Goal: Task Accomplishment & Management: Complete application form

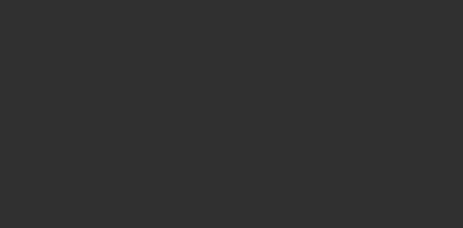
select select "10"
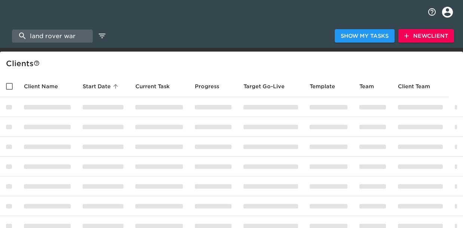
click at [428, 38] on span "New Client" at bounding box center [426, 35] width 44 height 9
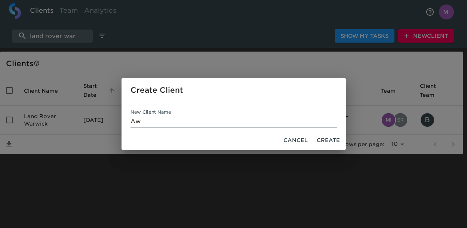
type input "A"
type input "[PERSON_NAME] Hyundai"
click at [329, 138] on span "Create" at bounding box center [328, 140] width 23 height 9
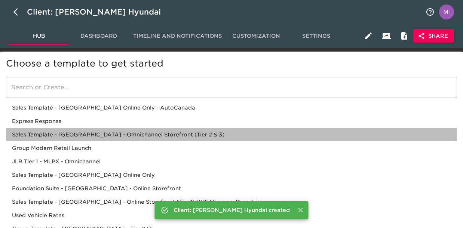
click at [175, 133] on div "Sales Template - [GEOGRAPHIC_DATA] - Omnichannel Storefront (Tier 2 & 3)" at bounding box center [231, 134] width 451 height 13
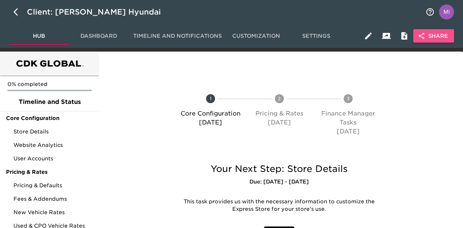
click at [434, 34] on span "Share" at bounding box center [433, 35] width 29 height 9
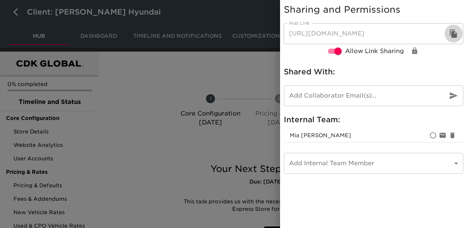
click at [453, 33] on icon "button" at bounding box center [453, 34] width 7 height 8
